Goal: Task Accomplishment & Management: Manage account settings

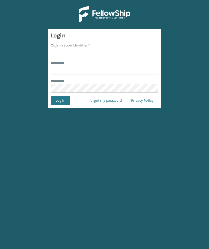
click at [141, 52] on input "Organization Identifier *" at bounding box center [104, 52] width 107 height 9
type input "Foamtex"
click at [138, 70] on input "******** *" at bounding box center [104, 70] width 107 height 9
type input "******"
click at [60, 100] on button "Log In" at bounding box center [60, 100] width 19 height 9
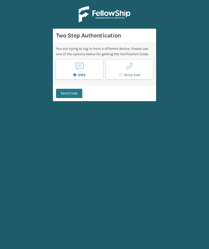
click at [62, 90] on button "Send Code" at bounding box center [69, 93] width 26 height 9
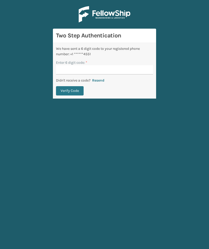
click at [205, 247] on main "Two Step Authentication We have sent a 6 digit code to your registered phone nu…" at bounding box center [104, 124] width 209 height 249
click at [139, 71] on input "Enter 6 digit code: *" at bounding box center [104, 69] width 97 height 9
type input "642297"
click at [70, 91] on button "Verify Code" at bounding box center [70, 90] width 28 height 9
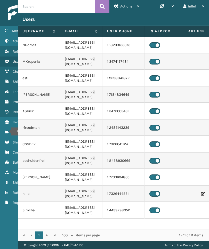
click at [7, 131] on icon "Fulfillment Orders" at bounding box center [7, 132] width 4 height 4
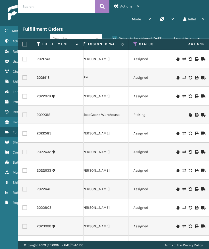
scroll to position [-1, 237]
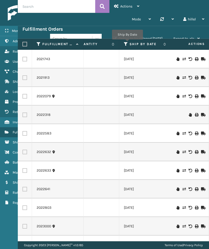
click at [127, 43] on icon at bounding box center [126, 44] width 4 height 5
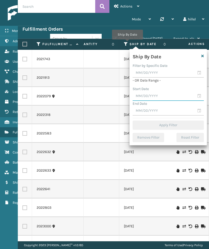
click at [168, 95] on input "text" at bounding box center [167, 95] width 71 height 9
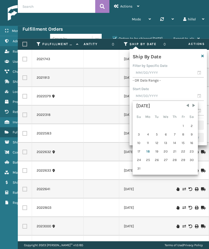
click at [192, 140] on div "16" at bounding box center [192, 143] width 8 height 8
type input "[DATE]"
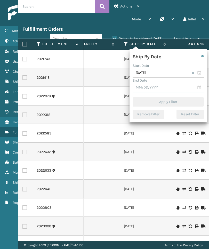
click at [181, 90] on input "text" at bounding box center [167, 87] width 71 height 9
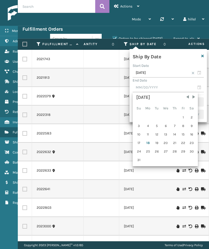
click at [141, 141] on div "17" at bounding box center [139, 143] width 8 height 8
type input "[DATE]"
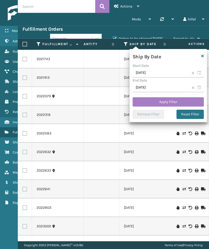
click at [181, 101] on button "Apply Filter" at bounding box center [167, 101] width 71 height 9
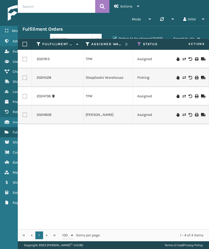
click at [139, 45] on icon at bounding box center [139, 44] width 4 height 5
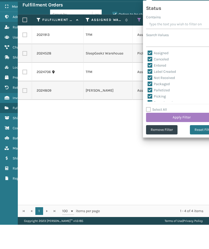
click at [164, 149] on button "Remove Filter" at bounding box center [161, 153] width 31 height 9
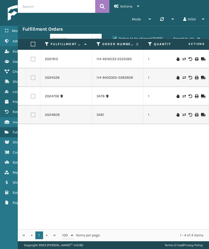
click at [147, 38] on label "Orders to be shipped [DATE]" at bounding box center [137, 38] width 50 height 4
click at [113, 38] on input "Orders to be shipped [DATE]" at bounding box center [112, 37] width 0 height 3
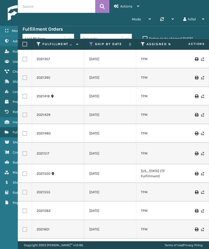
click at [143, 42] on icon at bounding box center [143, 44] width 4 height 5
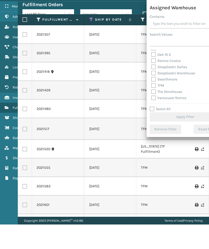
click at [156, 101] on label "Swarthmore" at bounding box center [164, 103] width 26 height 4
click at [151, 101] on input "Swarthmore" at bounding box center [151, 102] width 0 height 3
checkbox input "true"
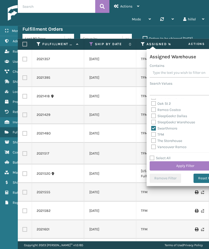
click at [163, 133] on label "TFM" at bounding box center [157, 134] width 13 height 4
click at [151, 133] on input "TFM" at bounding box center [151, 132] width 0 height 3
checkbox input "true"
click at [174, 128] on label "Swarthmore" at bounding box center [164, 128] width 26 height 4
click at [151, 128] on input "Swarthmore" at bounding box center [151, 126] width 0 height 3
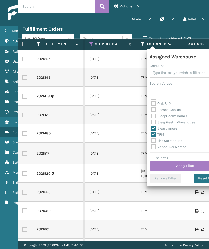
checkbox input "false"
click at [185, 165] on button "Apply Filter" at bounding box center [184, 165] width 71 height 9
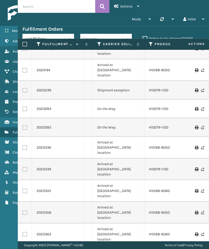
click at [184, 180] on td at bounding box center [189, 191] width 39 height 22
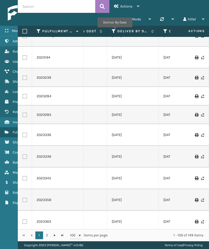
click at [114, 31] on icon at bounding box center [114, 31] width 4 height 5
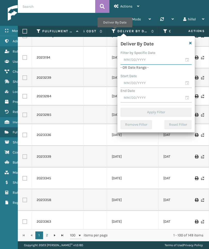
click at [152, 61] on input "text" at bounding box center [155, 59] width 71 height 9
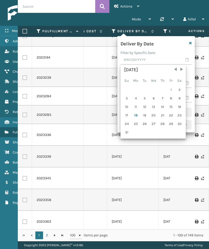
click at [146, 114] on div "19" at bounding box center [145, 115] width 8 height 8
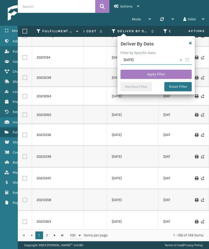
click at [158, 61] on input "[DATE]" at bounding box center [155, 59] width 71 height 9
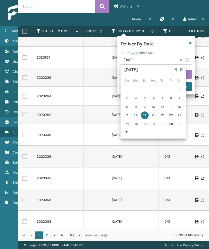
click at [138, 115] on div "18" at bounding box center [135, 115] width 9 height 8
type input "[DATE]"
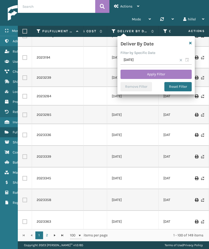
click at [170, 76] on button "Apply Filter" at bounding box center [155, 74] width 71 height 9
